Goal: Transaction & Acquisition: Book appointment/travel/reservation

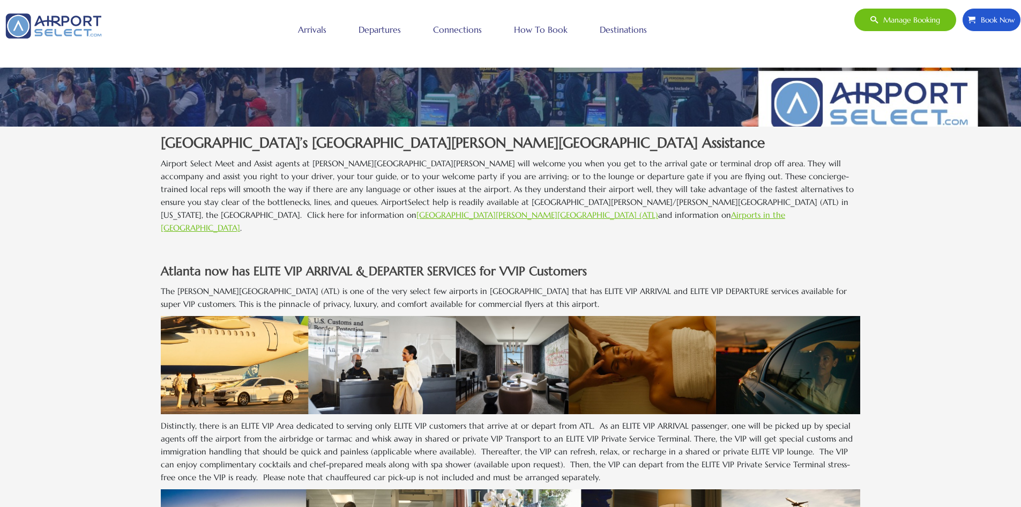
scroll to position [268, 0]
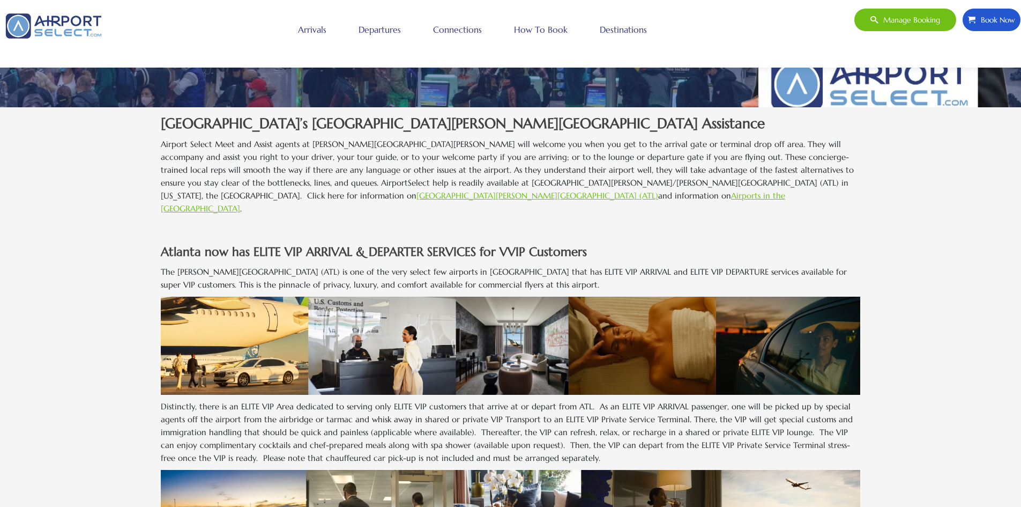
drag, startPoint x: 356, startPoint y: 264, endPoint x: 560, endPoint y: 272, distance: 203.9
click at [560, 272] on p "The [PERSON_NAME][GEOGRAPHIC_DATA] (ATL) is one of the very select few airports…" at bounding box center [511, 278] width 700 height 26
click at [558, 272] on p "The [PERSON_NAME][GEOGRAPHIC_DATA] (ATL) is one of the very select few airports…" at bounding box center [511, 278] width 700 height 26
click at [554, 272] on p "The [PERSON_NAME][GEOGRAPHIC_DATA] (ATL) is one of the very select few airports…" at bounding box center [511, 278] width 700 height 26
drag, startPoint x: 552, startPoint y: 271, endPoint x: 481, endPoint y: 257, distance: 71.6
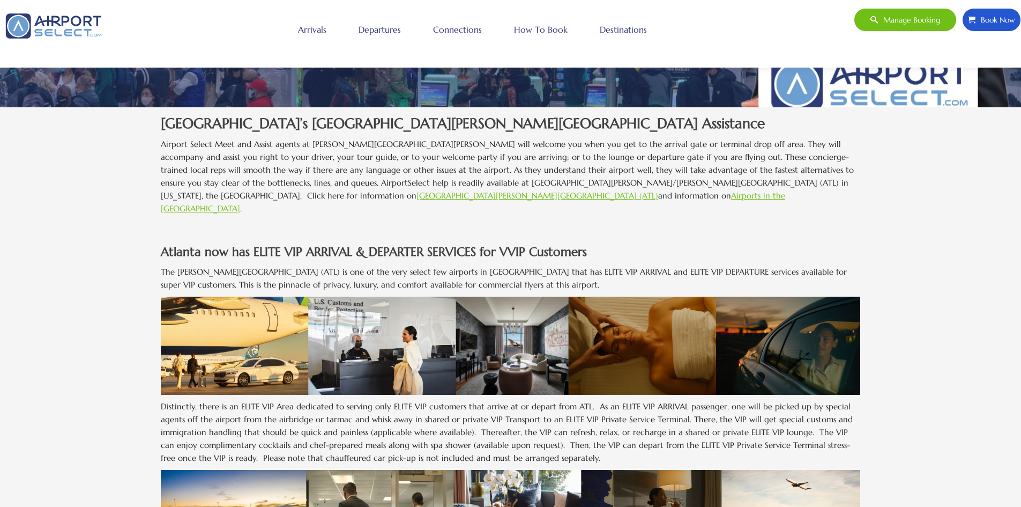
click at [481, 265] on p "The [PERSON_NAME][GEOGRAPHIC_DATA] (ATL) is one of the very select few airports…" at bounding box center [511, 278] width 700 height 26
drag, startPoint x: 481, startPoint y: 256, endPoint x: 596, endPoint y: 263, distance: 114.4
click at [596, 265] on p "The [PERSON_NAME][GEOGRAPHIC_DATA] (ATL) is one of the very select few airports…" at bounding box center [511, 278] width 700 height 26
click at [590, 265] on p "The [PERSON_NAME][GEOGRAPHIC_DATA] (ATL) is one of the very select few airports…" at bounding box center [511, 278] width 700 height 26
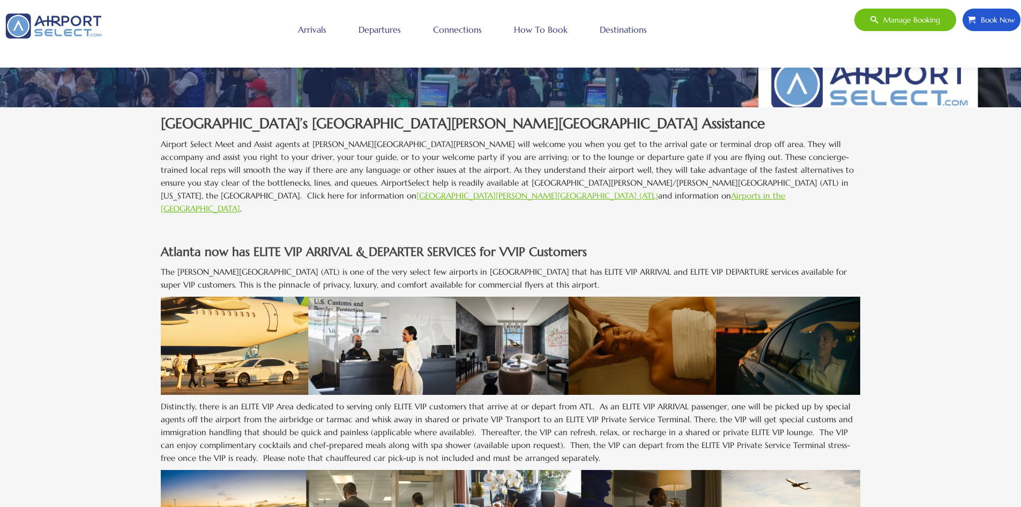
click at [532, 272] on p "The [PERSON_NAME][GEOGRAPHIC_DATA] (ATL) is one of the very select few airports…" at bounding box center [511, 278] width 700 height 26
click at [314, 32] on link "Arrivals" at bounding box center [312, 29] width 34 height 27
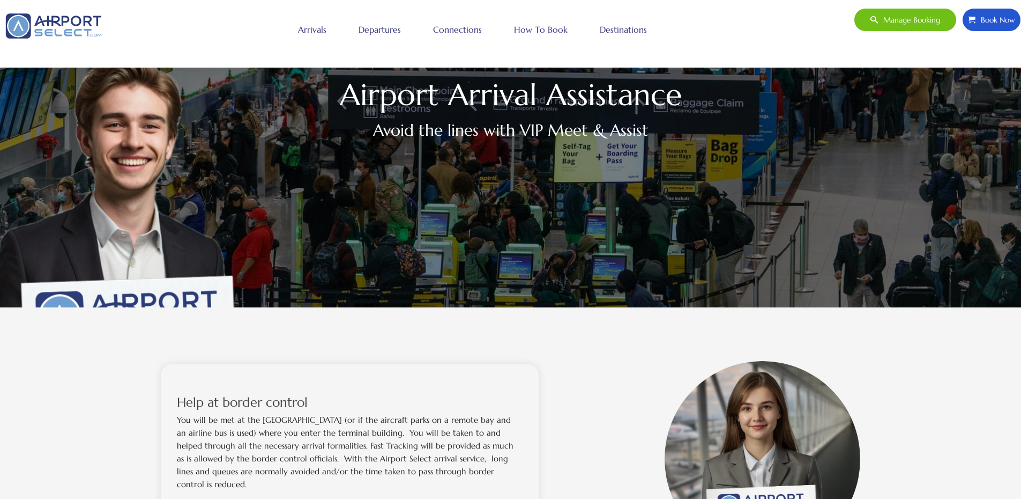
scroll to position [375, 0]
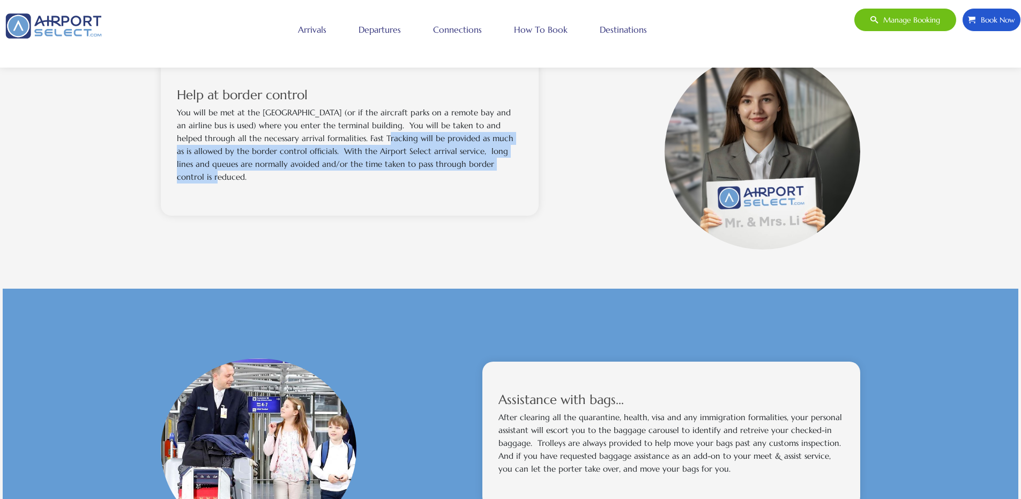
drag, startPoint x: 440, startPoint y: 158, endPoint x: 337, endPoint y: 133, distance: 106.5
click at [337, 133] on p "You will be met at the airbridge gate (or if the aircraft parks on a remote bay…" at bounding box center [350, 144] width 346 height 77
